Goal: Communication & Community: Share content

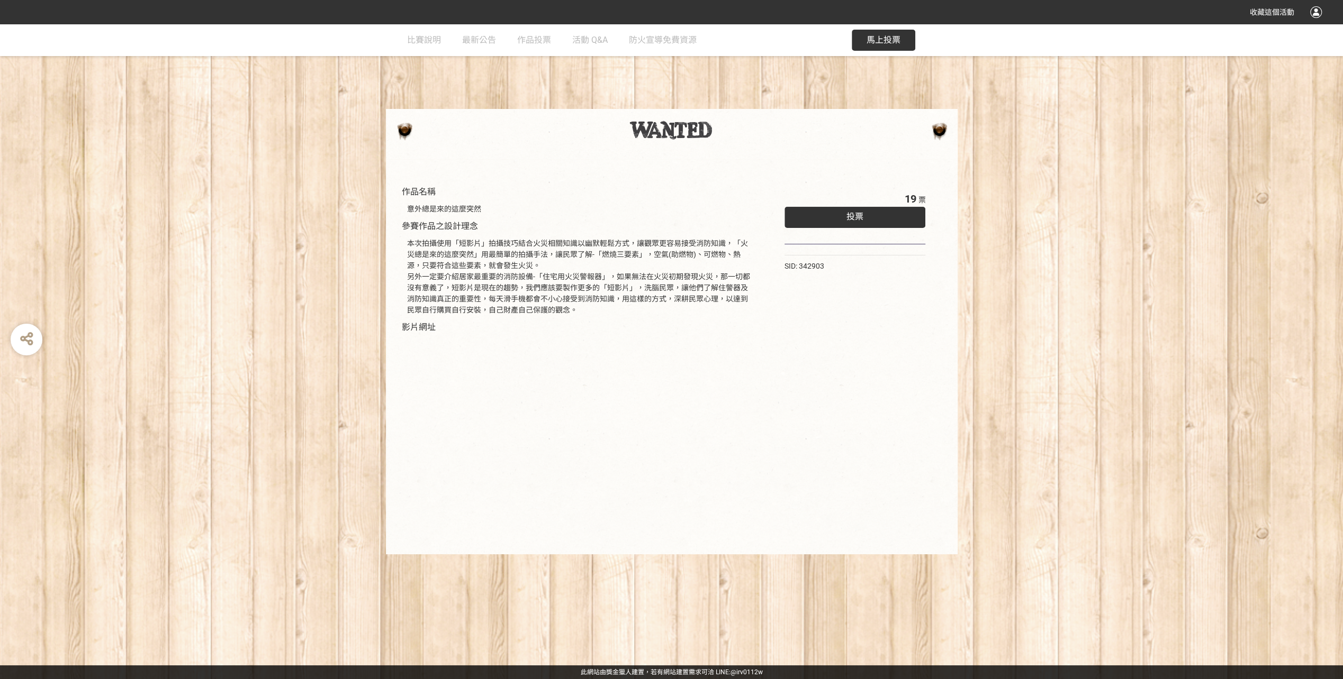
click at [871, 217] on div "投票" at bounding box center [854, 217] width 141 height 21
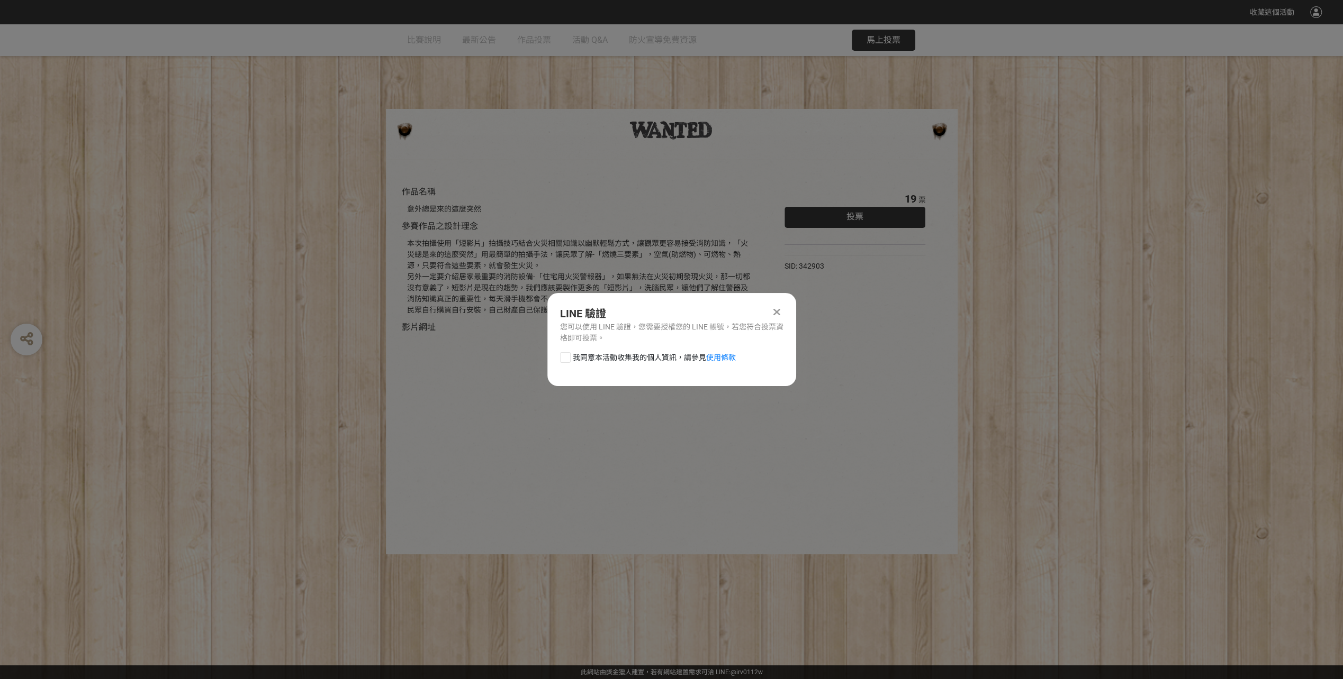
click at [552, 358] on div "我同意本活動收集我的個人資訊，請參見 使用條款" at bounding box center [671, 362] width 249 height 21
click at [562, 356] on div at bounding box center [565, 357] width 11 height 11
checkbox input "true"
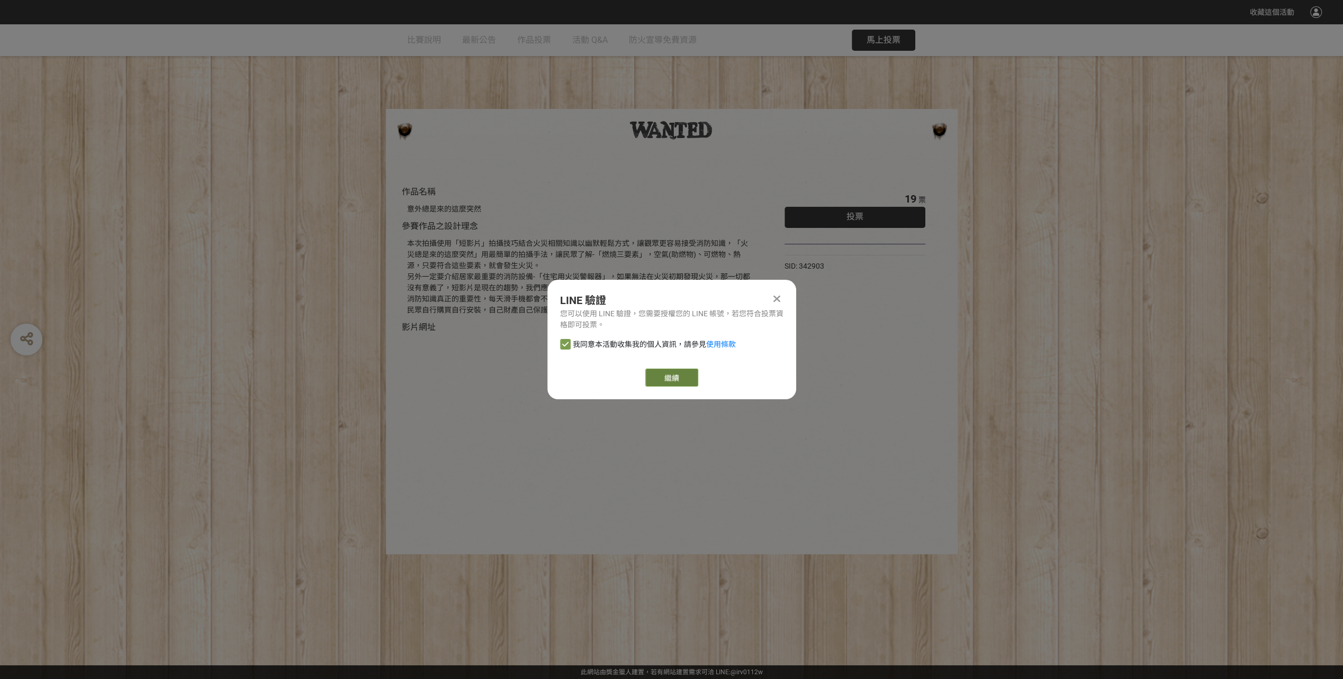
drag, startPoint x: 656, startPoint y: 366, endPoint x: 663, endPoint y: 371, distance: 8.4
click at [659, 369] on div "LINE 驗證 您可以使用 LINE 驗證，您需要授權您的 LINE 帳號，若您符合投票資格即可投票。 我同意本活動收集我的個人資訊，請參見 使用條款 繼續" at bounding box center [671, 340] width 249 height 120
click at [667, 377] on link "繼續" at bounding box center [671, 378] width 53 height 18
click at [684, 377] on link "繼續" at bounding box center [671, 378] width 53 height 18
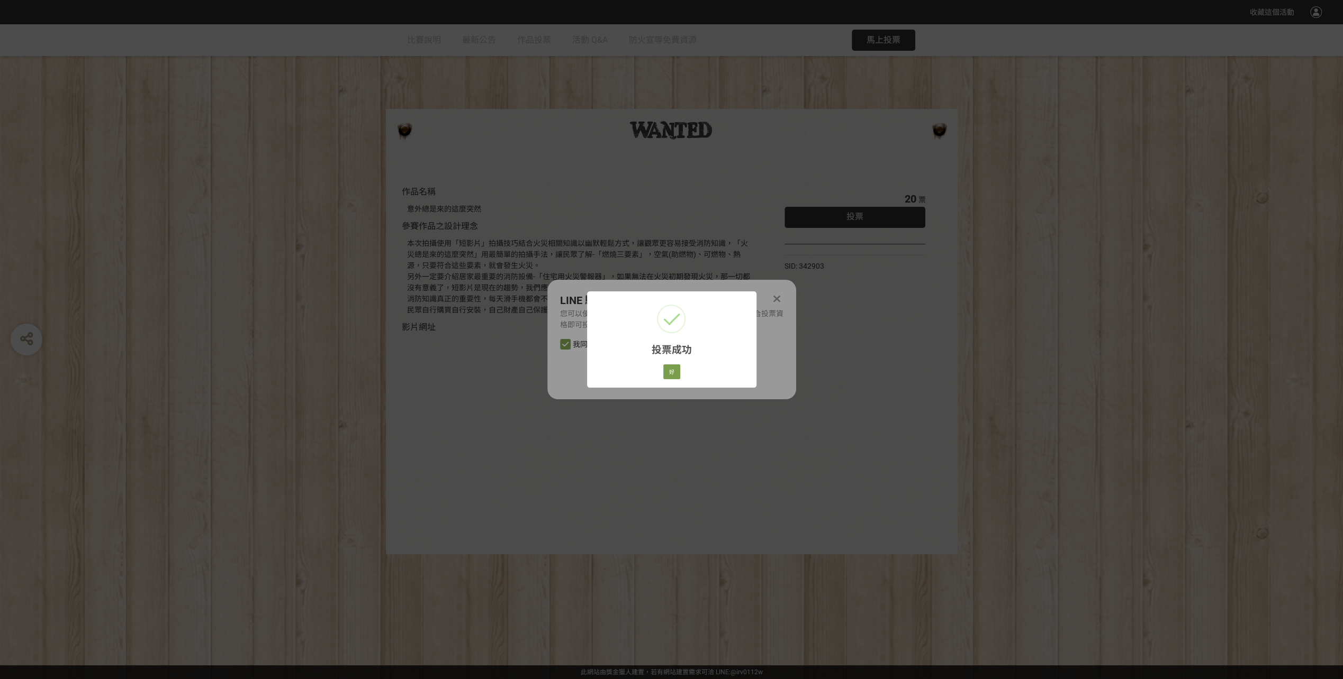
click at [675, 364] on div "好 Cancel" at bounding box center [671, 372] width 20 height 18
click at [674, 367] on button "好" at bounding box center [671, 372] width 17 height 15
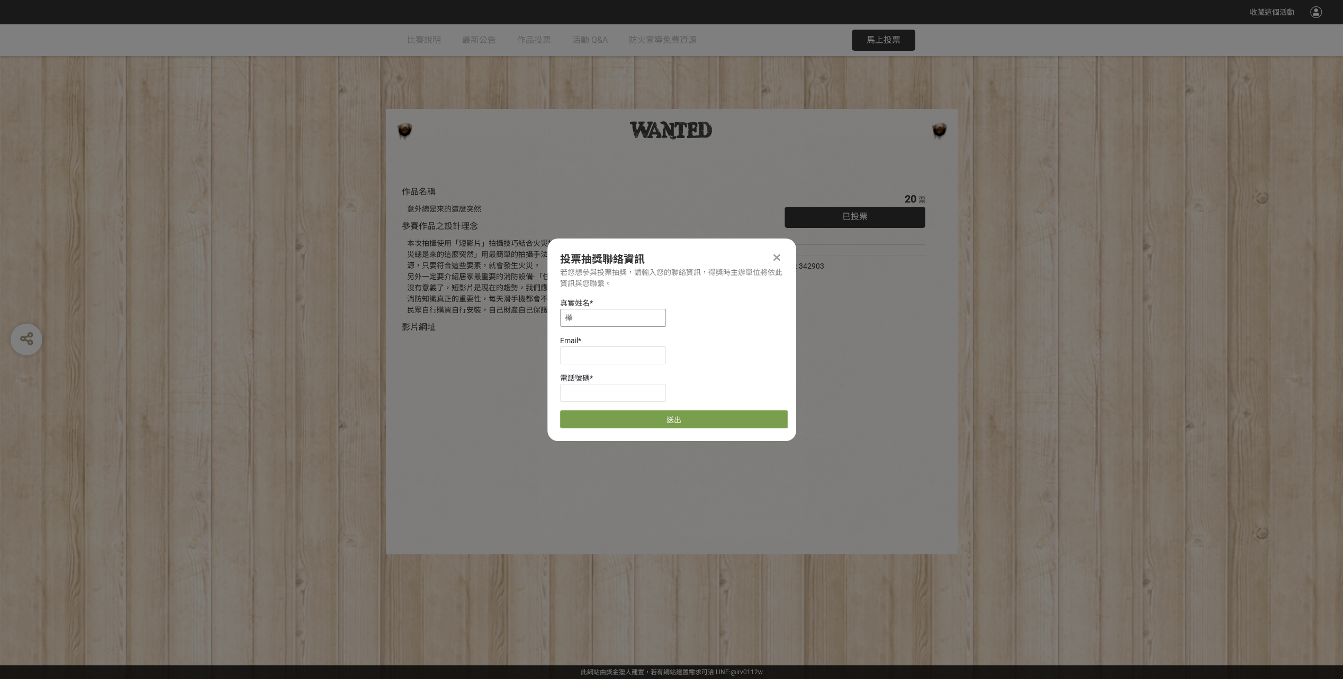
drag, startPoint x: 616, startPoint y: 314, endPoint x: 506, endPoint y: 313, distance: 110.6
click at [506, 313] on div "收藏這個活動 此網站由獎金獵人建置，若有網站建置需求 可洽 LINE: @irv0112w 分享 投票抽獎聯絡資訊 若您想參與投票抽獎，請輸入您的聯絡資訊，得…" at bounding box center [671, 339] width 1343 height 679
type input "何建樺"
drag, startPoint x: 576, startPoint y: 362, endPoint x: 582, endPoint y: 365, distance: 6.2
click at [582, 365] on div "真實姓名 * 何建樺 Email * 電話號碼 * 送出" at bounding box center [671, 363] width 249 height 131
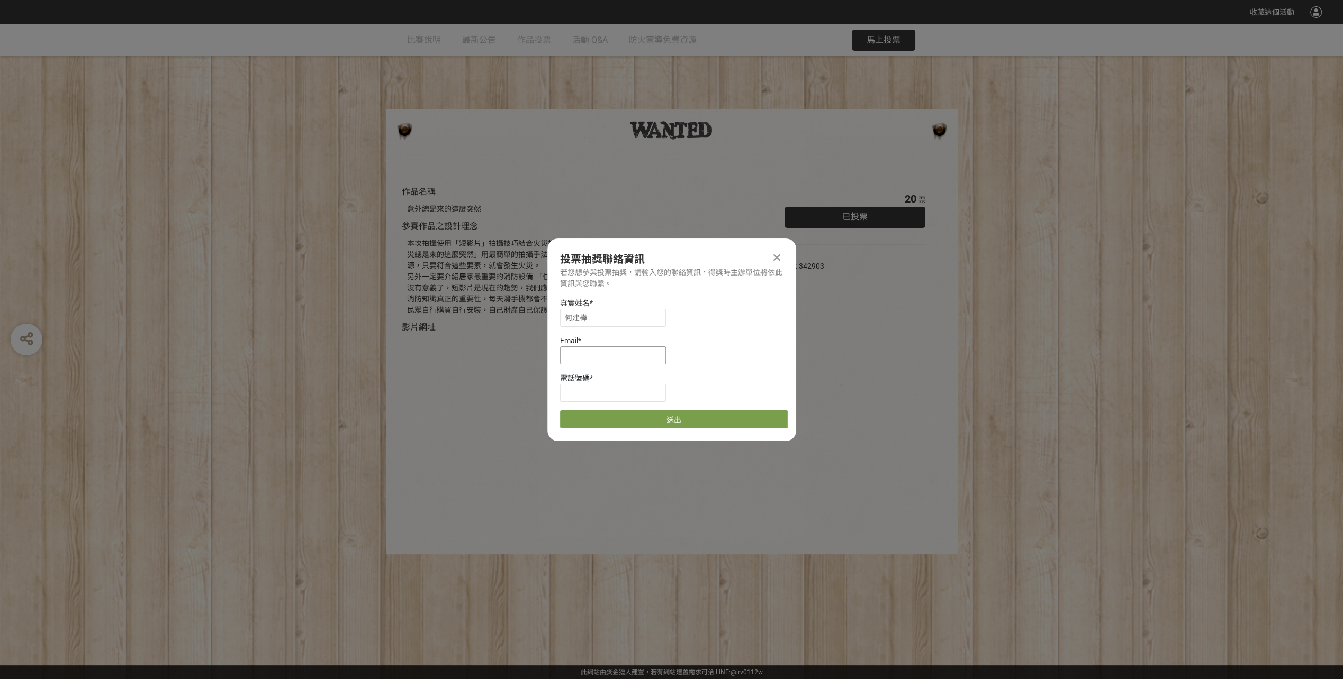
type input "[EMAIL_ADDRESS][DOMAIN_NAME]"
type input "0928952938"
click at [641, 421] on button "送出" at bounding box center [674, 420] width 228 height 18
